Goal: Find specific page/section: Find specific page/section

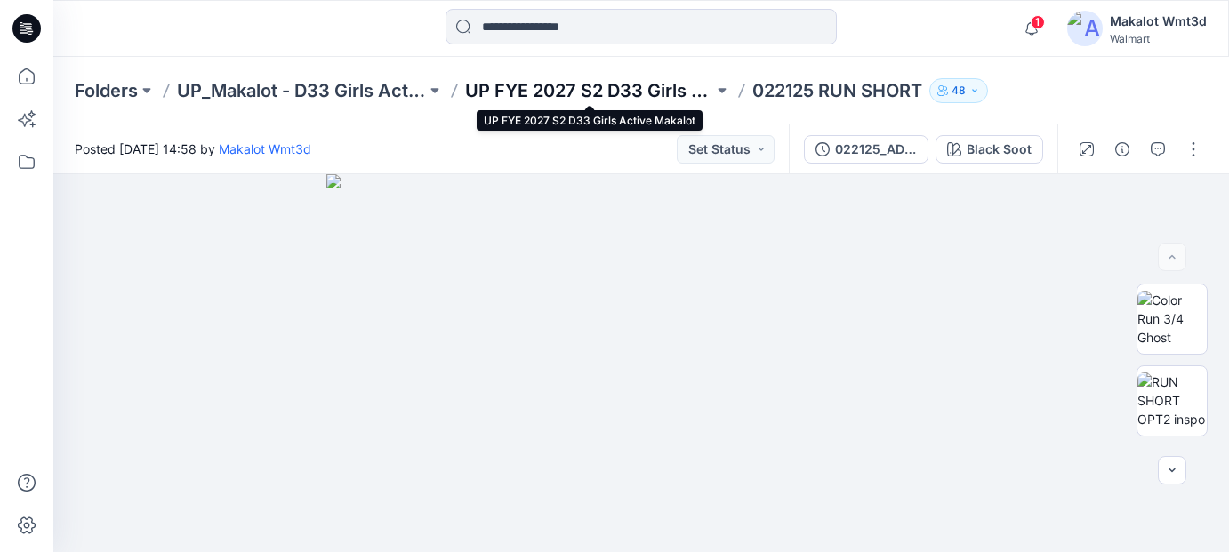
click at [558, 98] on p "UP FYE 2027 S2 D33 Girls Active Makalot" at bounding box center [589, 90] width 249 height 25
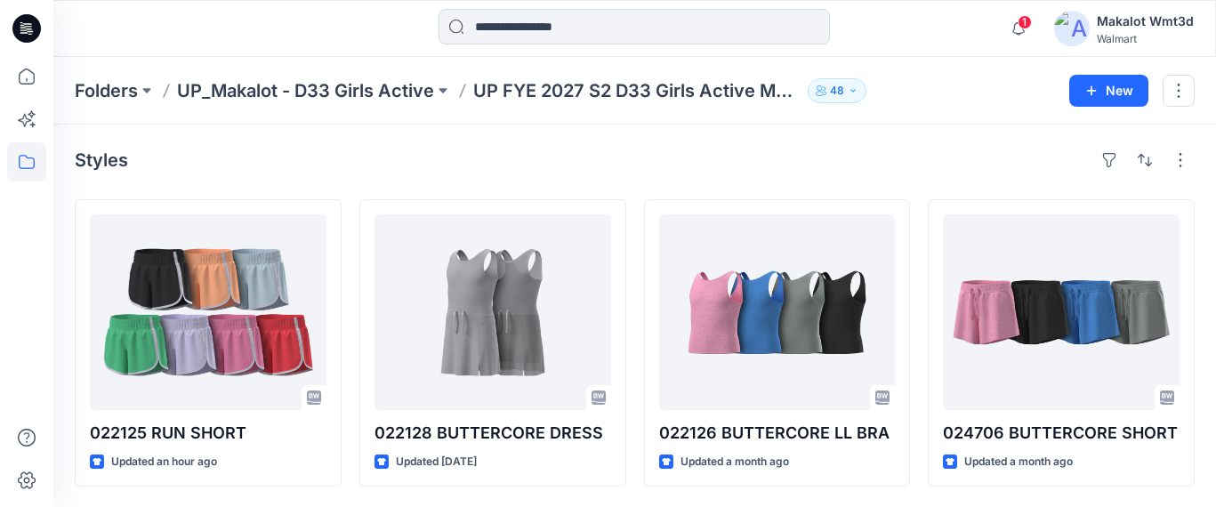
scroll to position [1, 0]
click at [644, 124] on div "Styles 022125 RUN SHORT Updated an hour ago 022128 BUTTERCORE DRESS Updated [DA…" at bounding box center [634, 315] width 1162 height 383
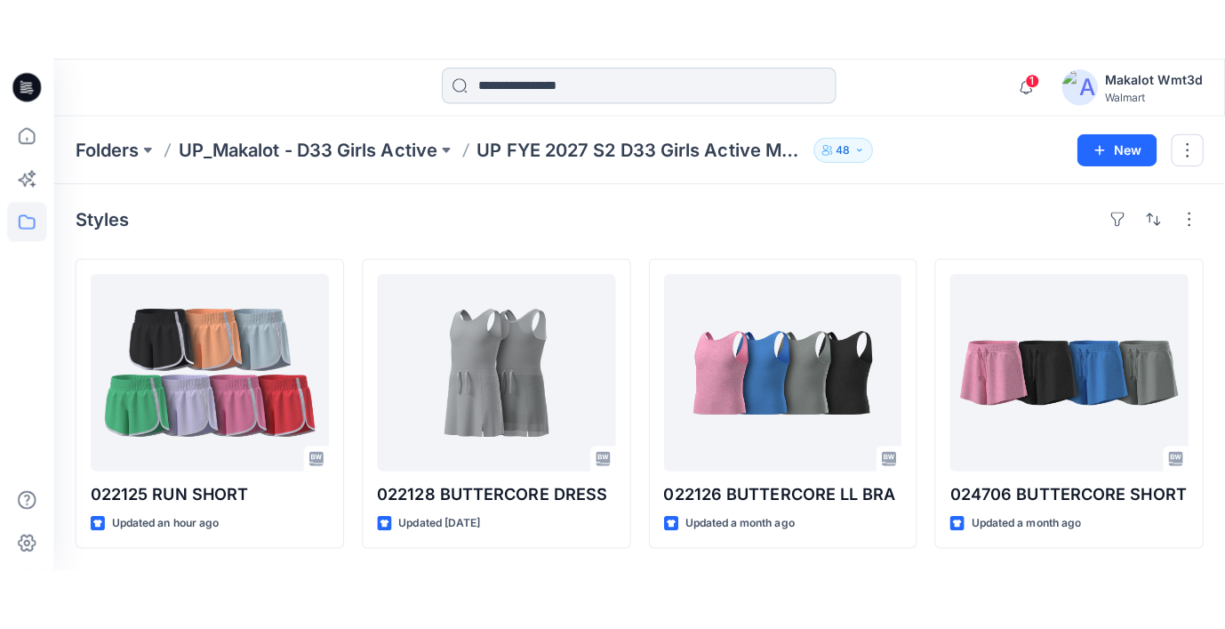
scroll to position [0, 0]
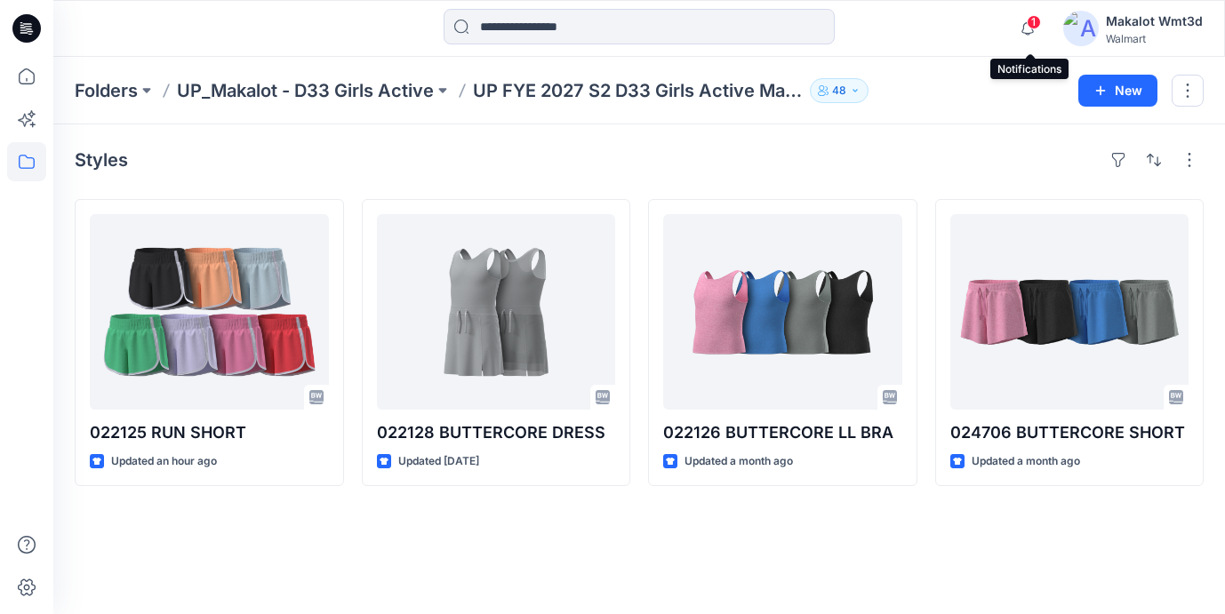
click at [1034, 25] on span "1" at bounding box center [1034, 22] width 14 height 14
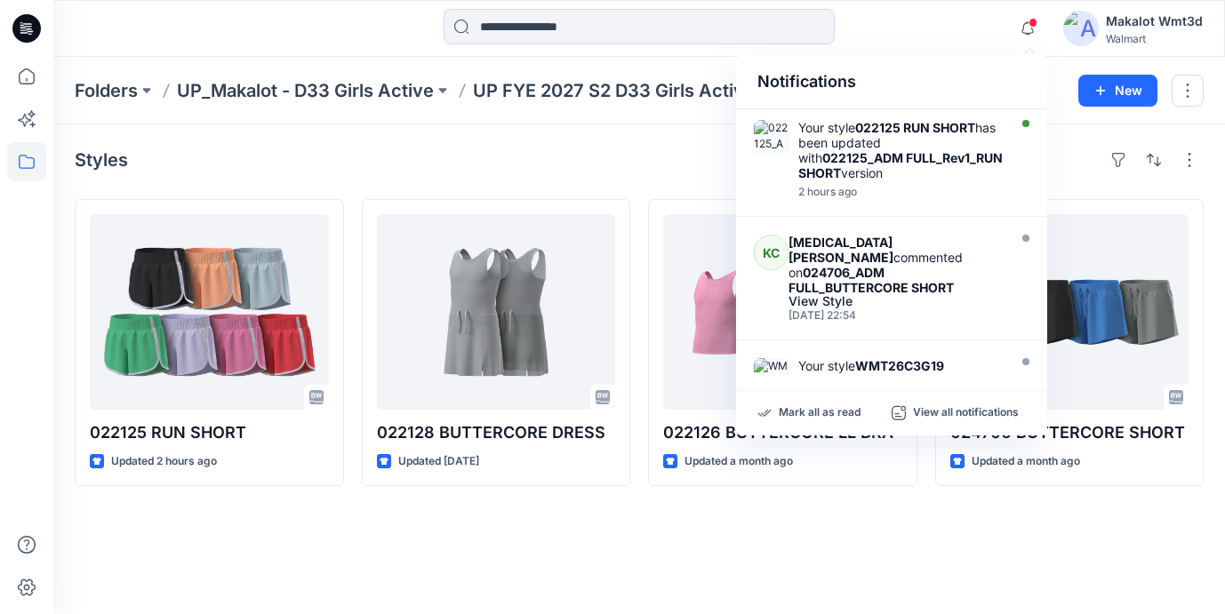
click at [1016, 61] on div "Notifications" at bounding box center [891, 82] width 311 height 54
click at [1030, 34] on icon "button" at bounding box center [1028, 29] width 34 height 36
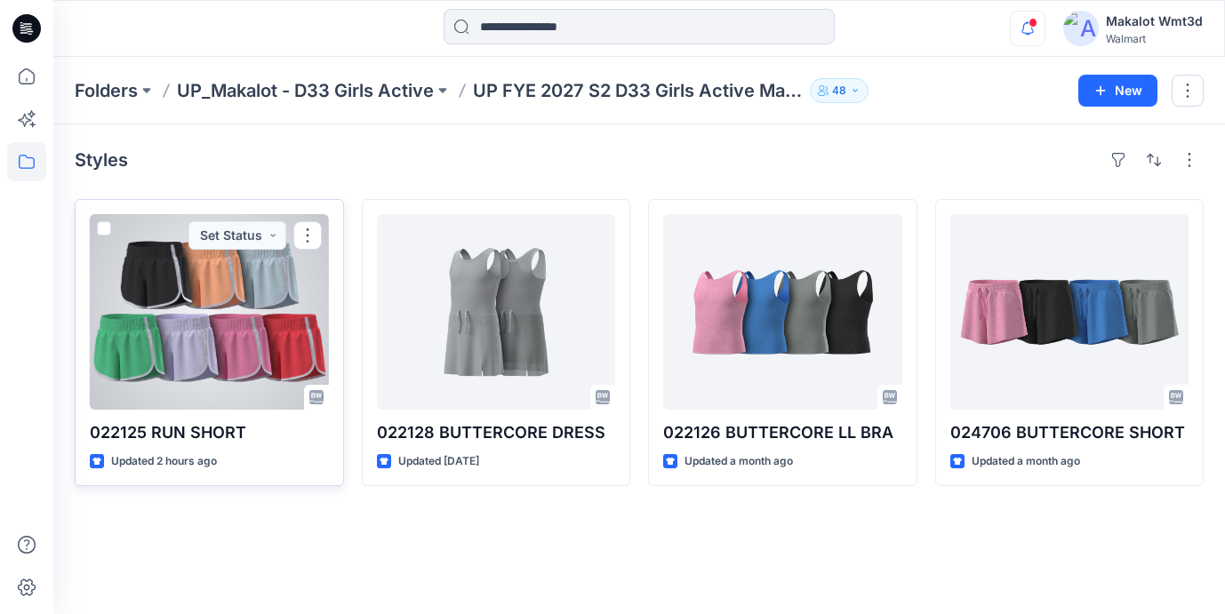
click at [254, 364] on div at bounding box center [209, 312] width 239 height 196
